Goal: Navigation & Orientation: Find specific page/section

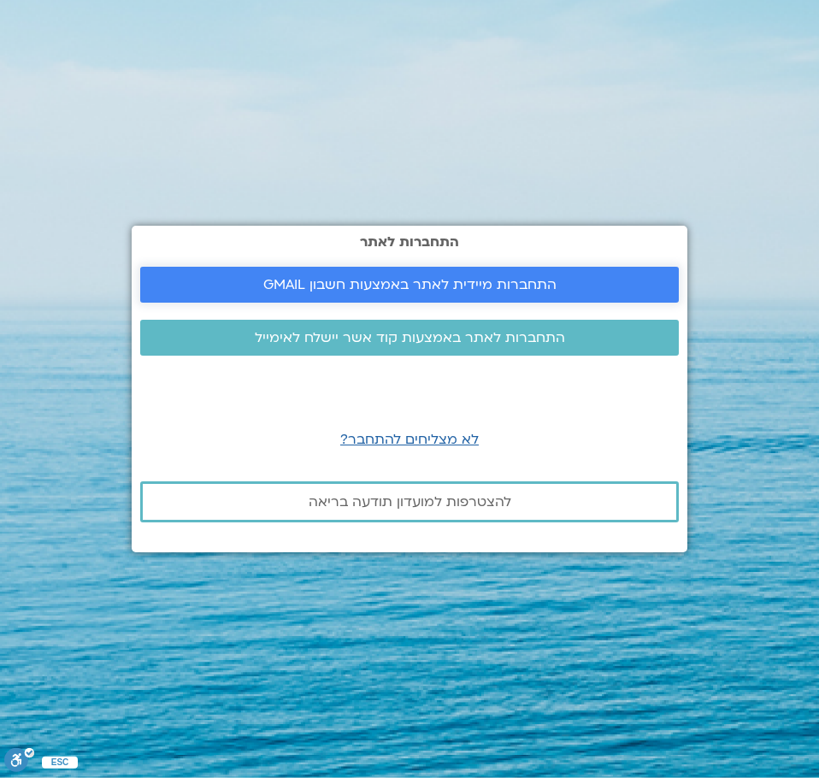
click at [446, 281] on span "התחברות מיידית לאתר באמצעות חשבון GMAIL" at bounding box center [409, 284] width 293 height 15
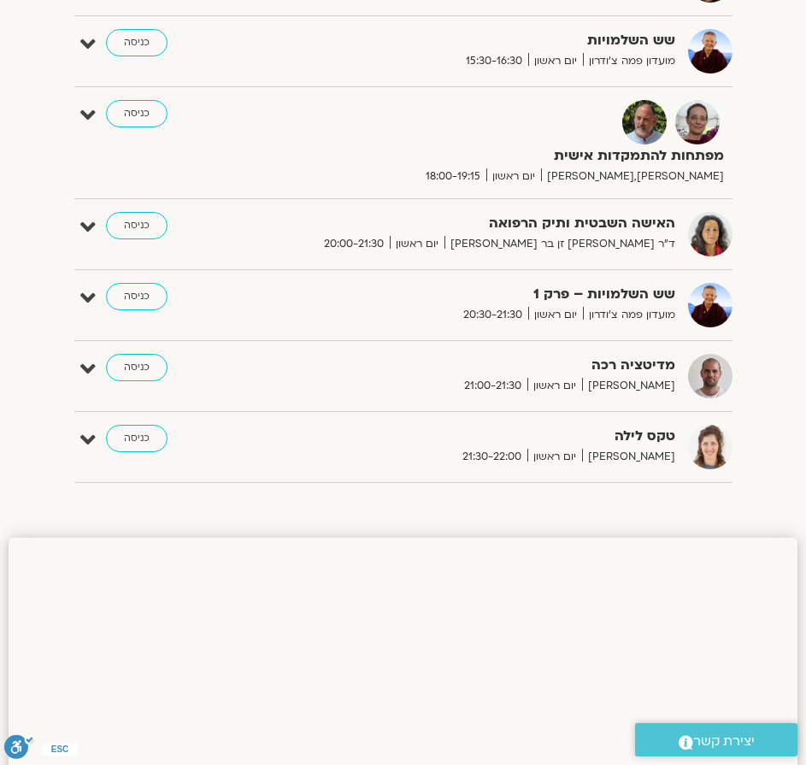
scroll to position [1283, 0]
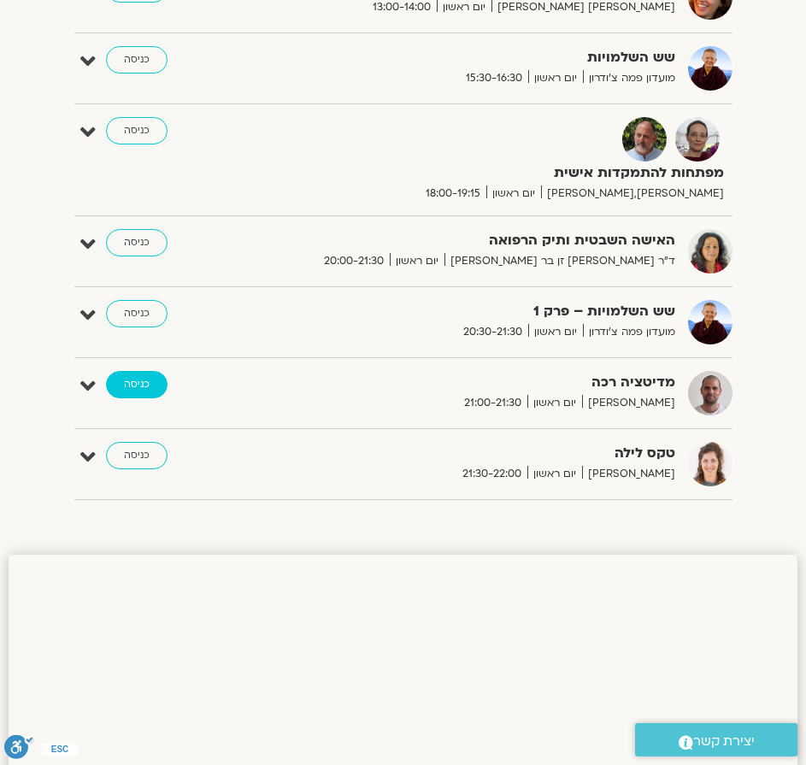
click at [141, 389] on link "כניסה" at bounding box center [137, 384] width 62 height 27
